Goal: Check status

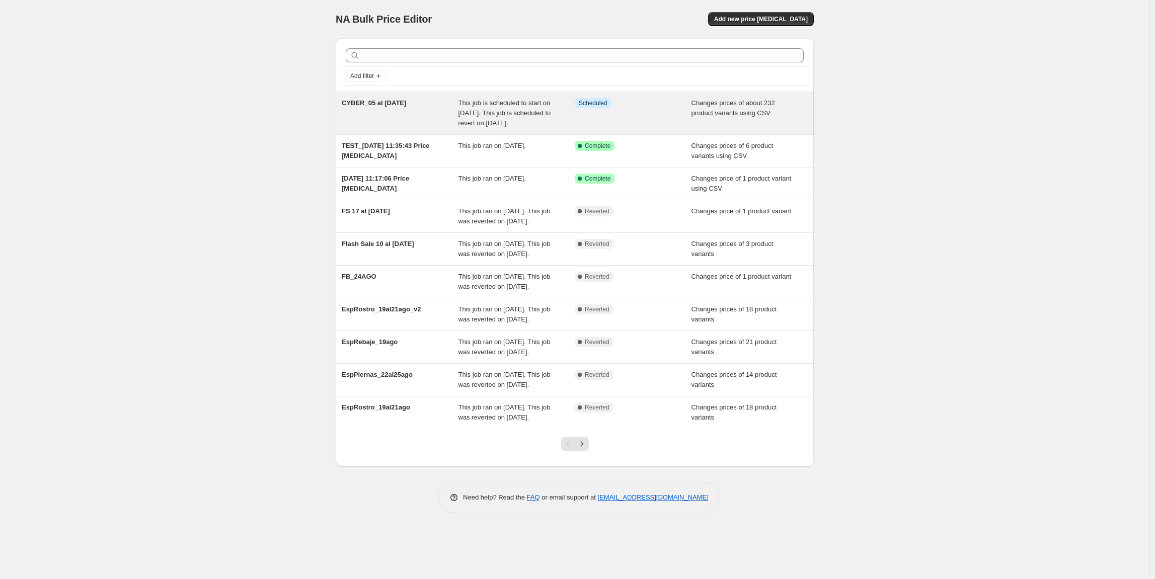
click at [537, 128] on div "This job is scheduled to start on [DATE]. This job is scheduled to revert on [D…" at bounding box center [517, 113] width 117 height 30
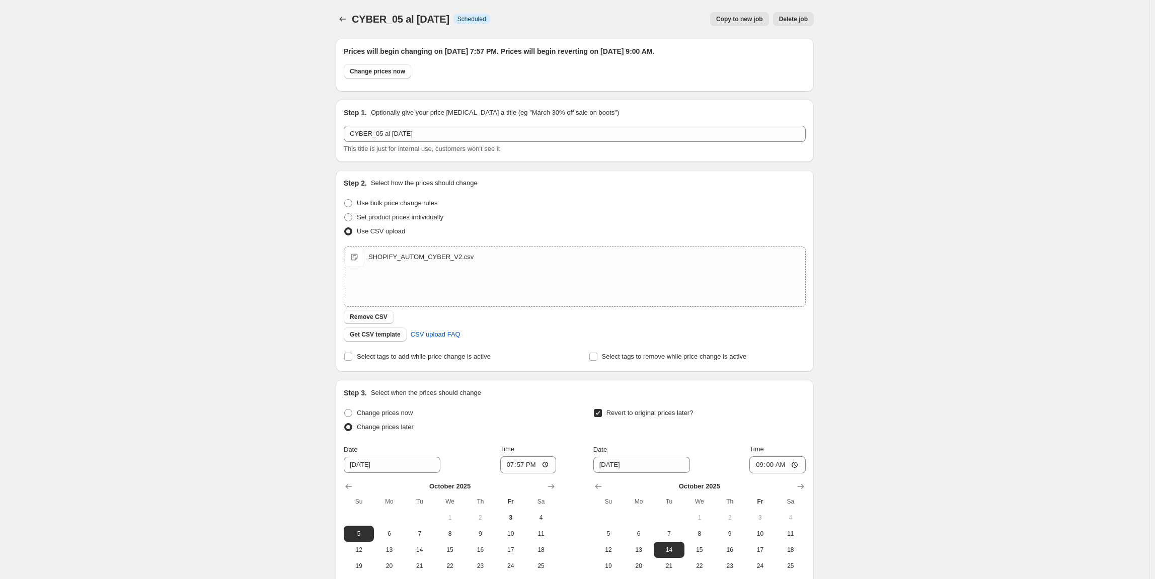
click at [1026, 190] on div "CYBER_05 al [DATE] This page is ready CYBER_05 al [DATE] Info Scheduled Copy to…" at bounding box center [575, 350] width 1150 height 700
